Goal: Task Accomplishment & Management: Use online tool/utility

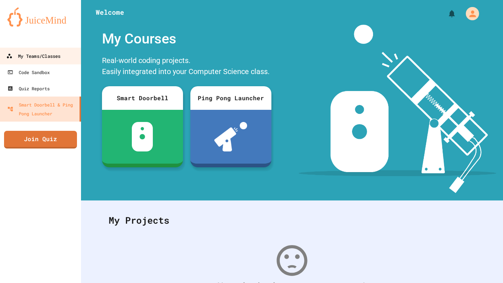
click at [58, 53] on div "My Teams/Classes" at bounding box center [33, 56] width 54 height 9
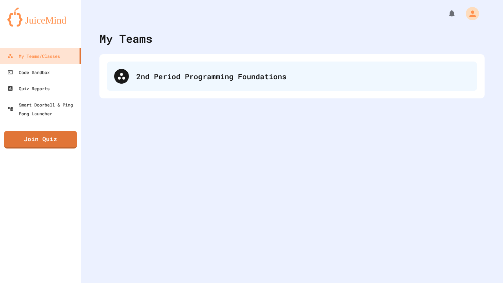
click at [234, 87] on div "2nd Period Programming Foundations" at bounding box center [292, 75] width 370 height 29
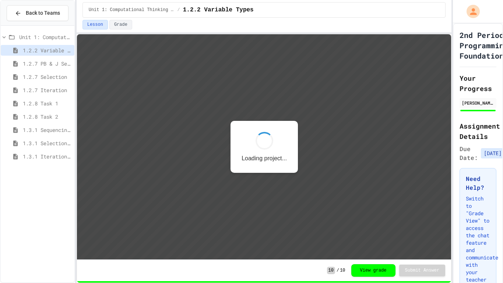
scroll to position [1, 0]
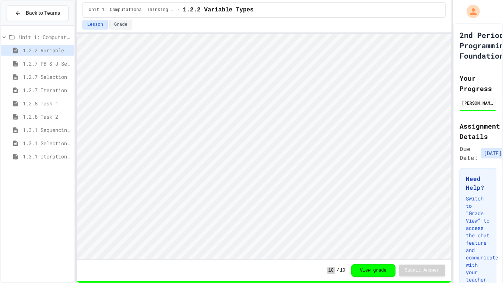
click at [50, 158] on span "1.3.1 Iteration Patterns/Trends" at bounding box center [47, 156] width 49 height 8
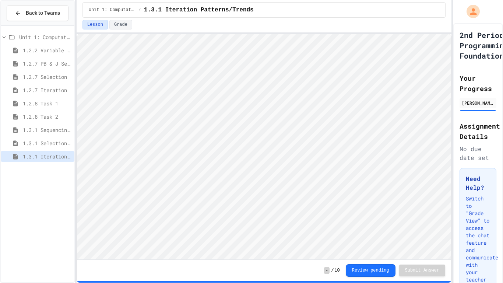
scroll to position [1, 0]
click at [43, 159] on span "1.3.1 Iteration Patterns/Trends" at bounding box center [47, 156] width 49 height 8
click at [51, 174] on div "1.3.1 Combined Algorithims" at bounding box center [38, 169] width 74 height 11
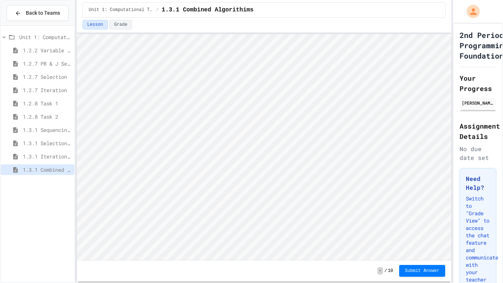
scroll to position [1, 0]
click at [40, 156] on span "1.3.1 Iteration Patterns/Trends" at bounding box center [47, 156] width 49 height 8
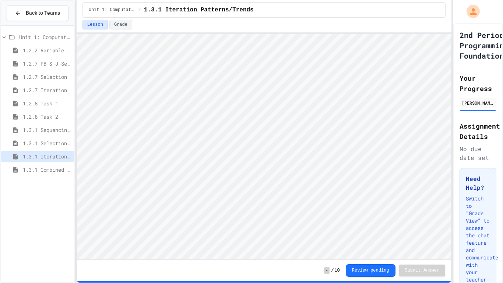
click at [62, 171] on span "1.3.1 Combined Algorithims" at bounding box center [47, 170] width 49 height 8
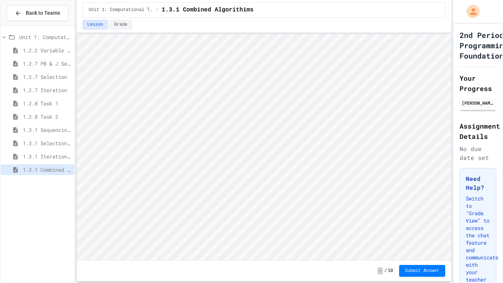
scroll to position [1, 0]
click at [50, 143] on span "1.3.1 Selection Patterns/Trends" at bounding box center [47, 143] width 49 height 8
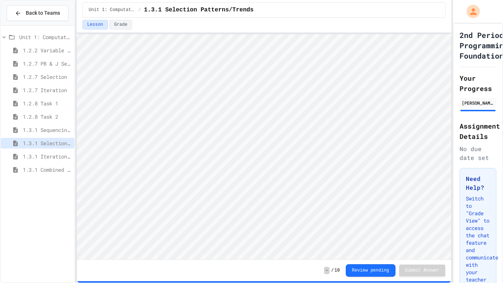
click at [39, 171] on span "1.3.1 Combined Algorithims" at bounding box center [47, 170] width 49 height 8
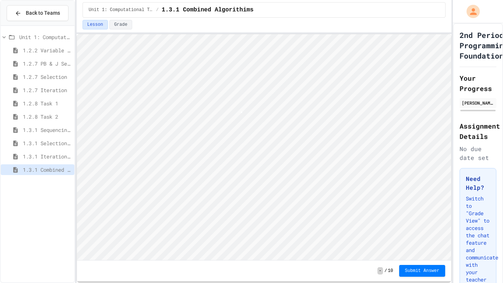
scroll to position [1, 1]
type textarea "*"
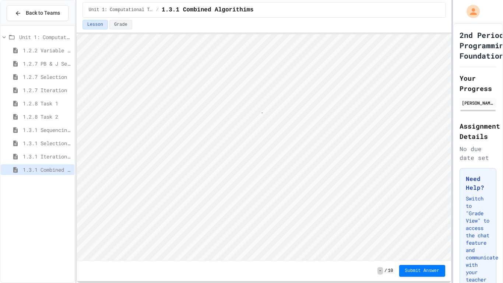
scroll to position [1, 4]
type textarea "*"
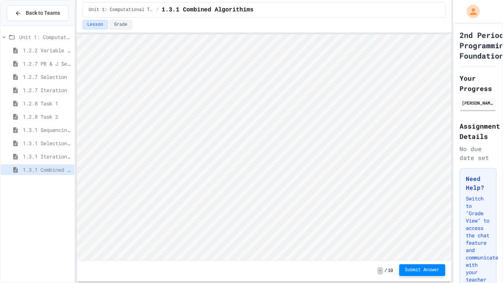
click at [421, 270] on span "Submit Answer" at bounding box center [422, 270] width 35 height 6
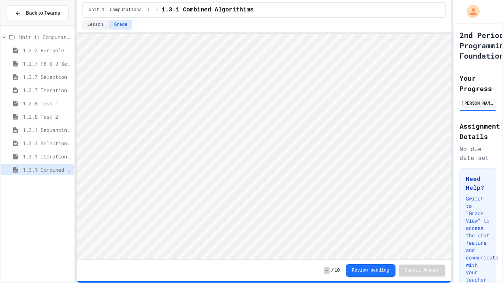
click at [49, 155] on span "1.3.1 Iteration Patterns/Trends" at bounding box center [47, 156] width 49 height 8
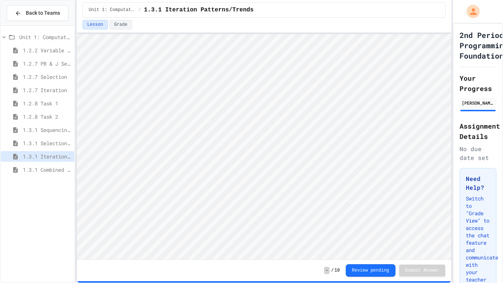
click at [38, 140] on span "1.3.1 Selection Patterns/Trends" at bounding box center [47, 143] width 49 height 8
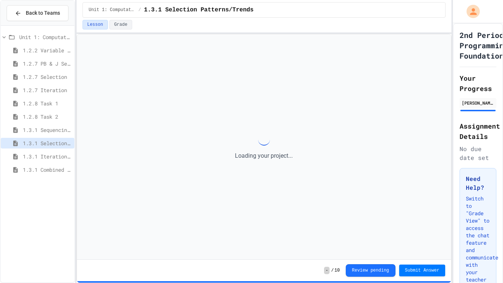
click at [45, 130] on span "1.3.1 Sequencing Patterns/Trends" at bounding box center [47, 130] width 49 height 8
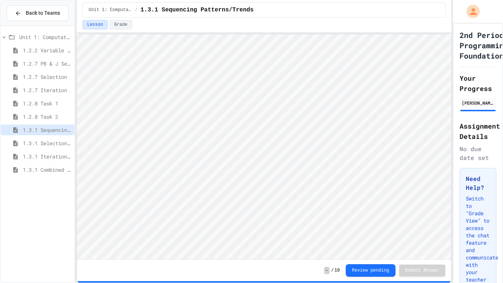
click at [50, 143] on span "1.3.1 Selection Patterns/Trends" at bounding box center [47, 143] width 49 height 8
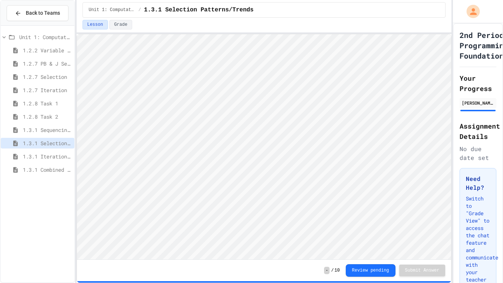
click at [52, 174] on div "1.3.1 Combined Algorithims" at bounding box center [38, 169] width 74 height 11
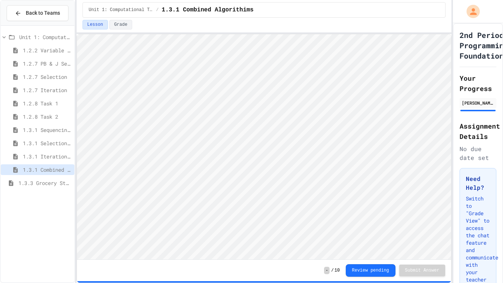
click at [48, 184] on span "1.3.3 Grocery Store Task" at bounding box center [44, 183] width 53 height 8
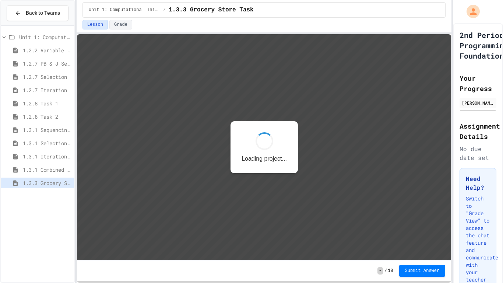
scroll to position [1, 0]
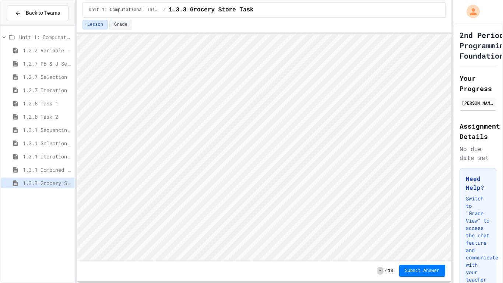
type textarea "*"
type textarea "**********"
type textarea "***"
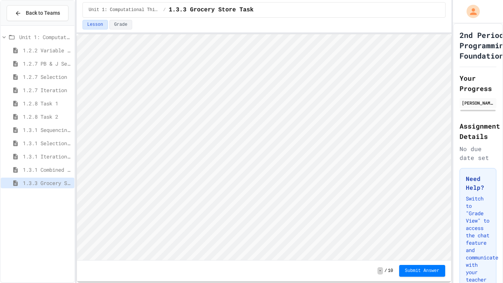
click at [497, 242] on div "2nd Period Programming Foundations Your Progress [PERSON_NAME] Assignment Detai…" at bounding box center [477, 172] width 50 height 299
click at [416, 269] on span "Submit Answer" at bounding box center [422, 270] width 35 height 6
